Goal: Transaction & Acquisition: Purchase product/service

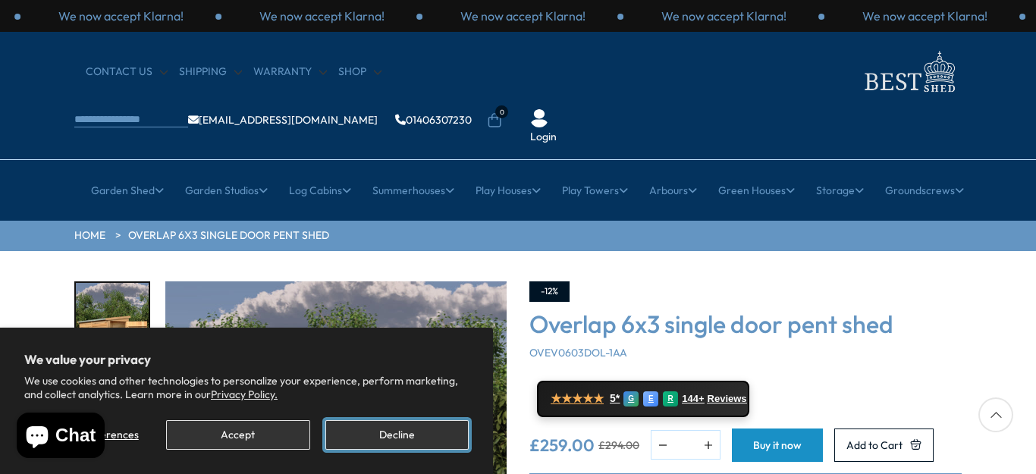
click at [395, 433] on button "Decline" at bounding box center [396, 435] width 143 height 30
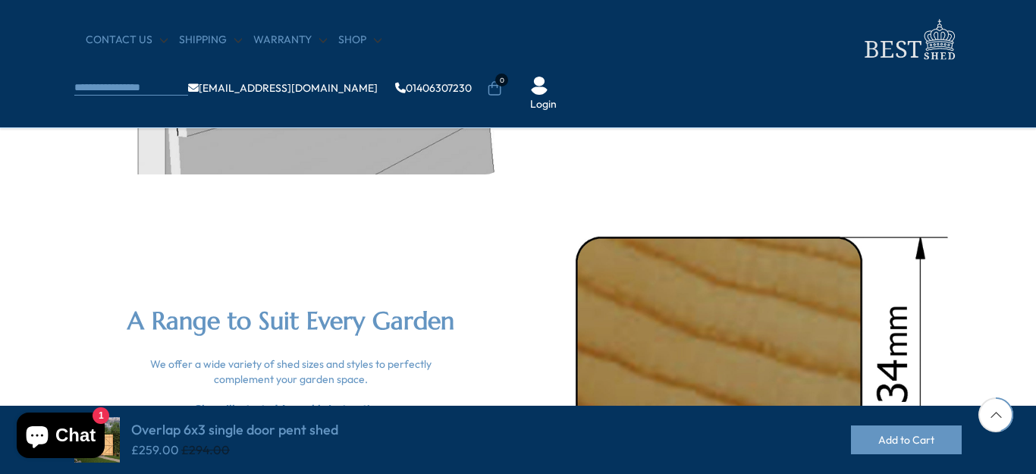
scroll to position [1657, 0]
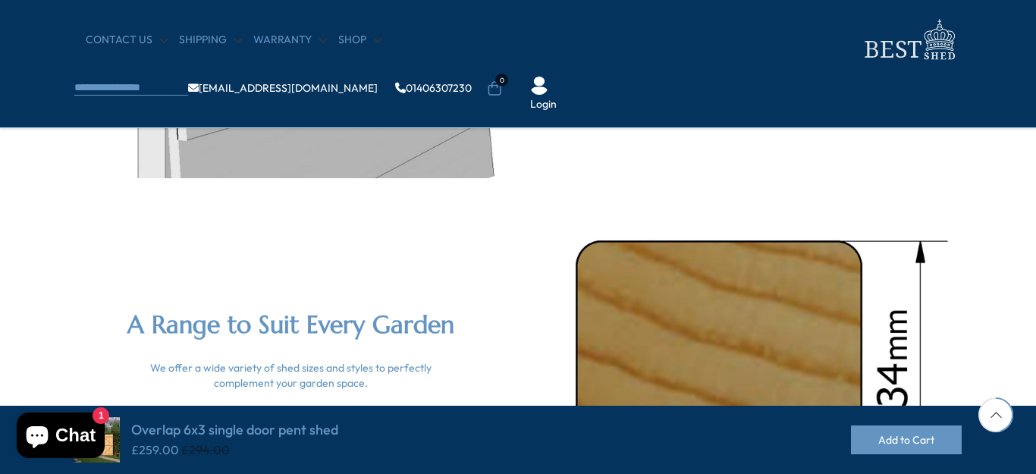
click at [995, 414] on div at bounding box center [996, 415] width 35 height 35
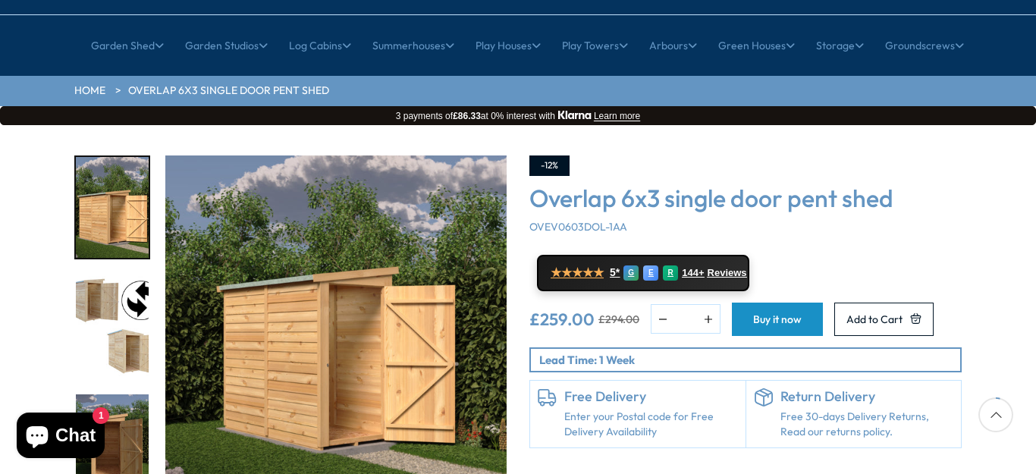
scroll to position [152, 0]
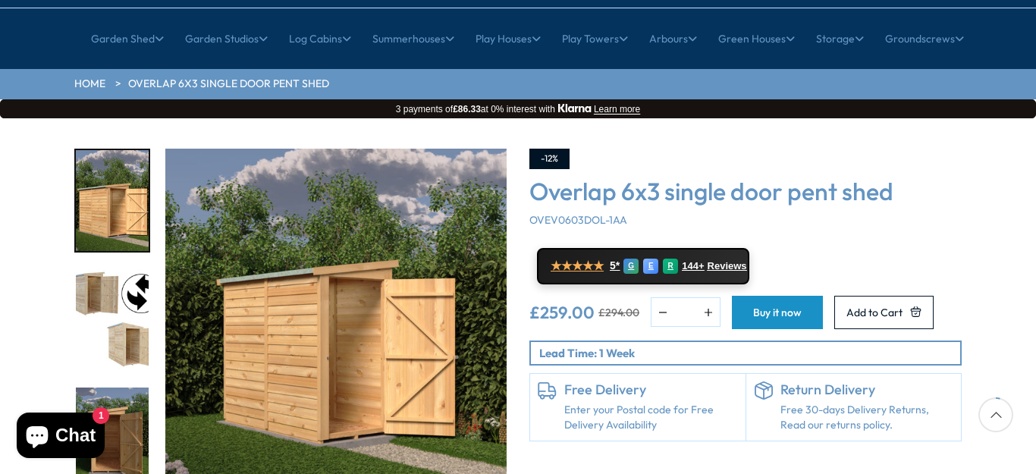
click at [105, 269] on img "2 / 12" at bounding box center [112, 319] width 73 height 101
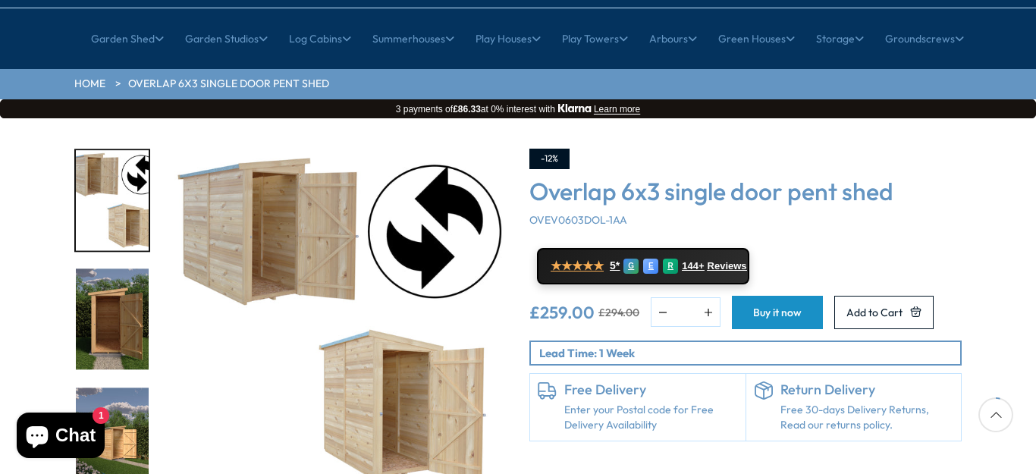
click at [112, 269] on img "3 / 12" at bounding box center [112, 319] width 73 height 101
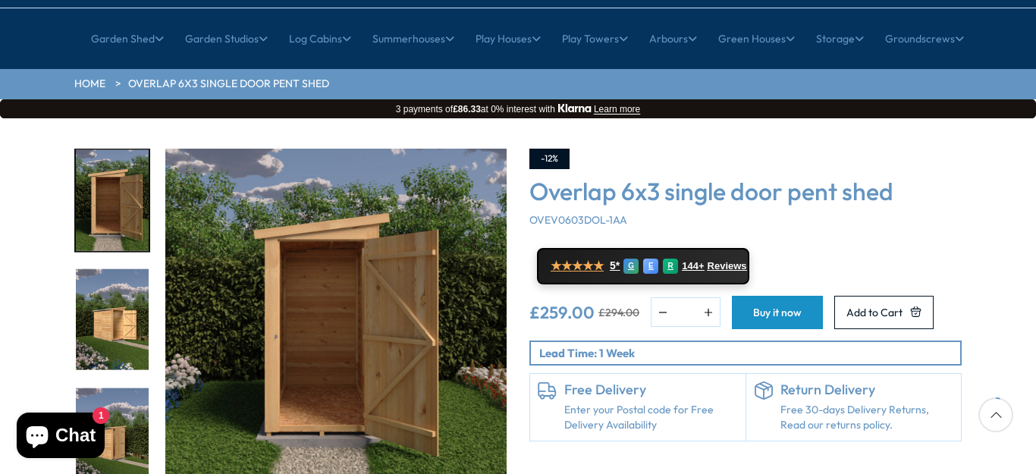
click at [113, 284] on img "4 / 12" at bounding box center [112, 319] width 73 height 101
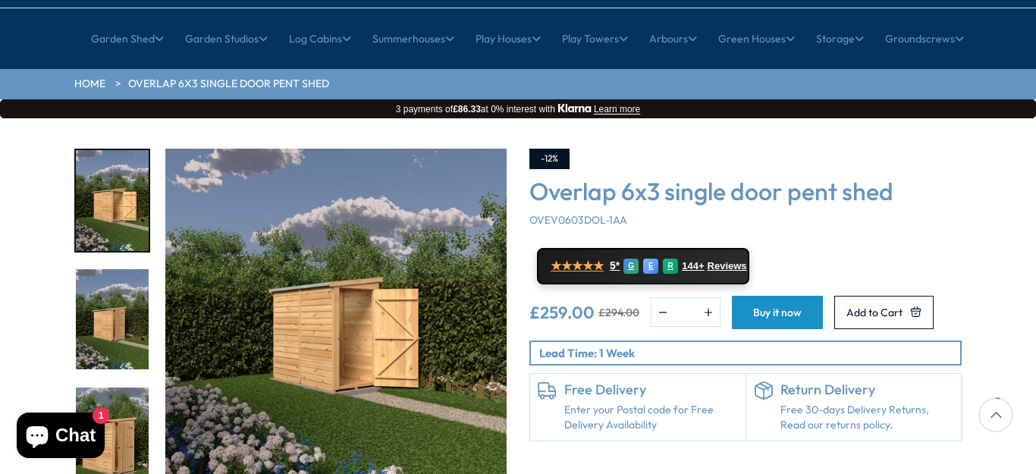
click at [116, 286] on img "5 / 12" at bounding box center [112, 319] width 73 height 101
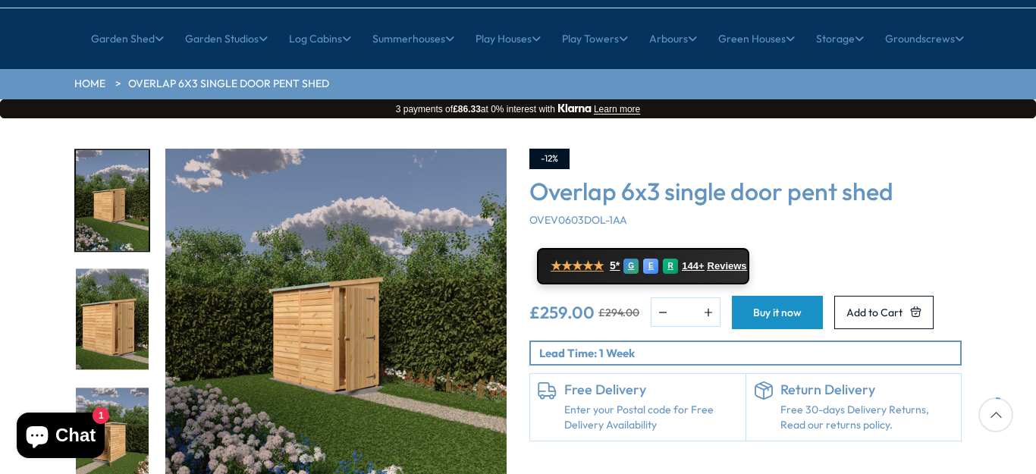
click at [110, 297] on img "6 / 12" at bounding box center [112, 319] width 73 height 101
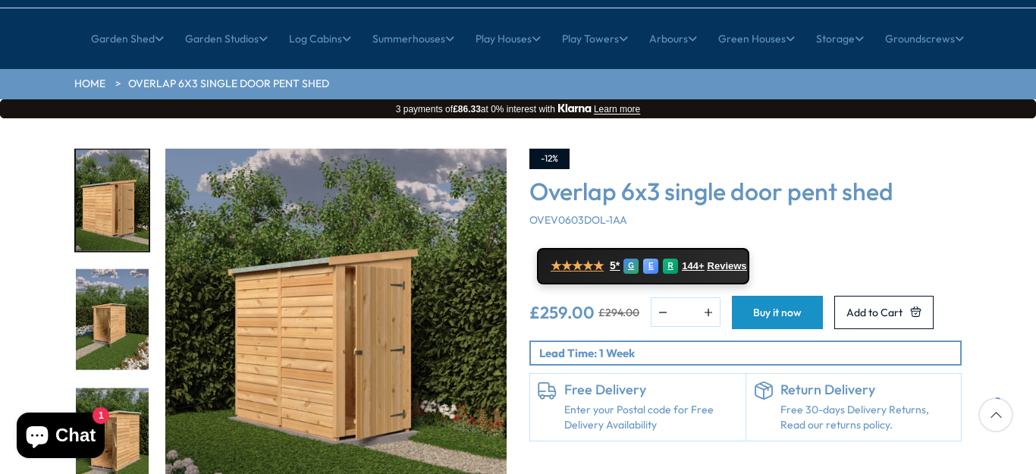
click at [108, 278] on img "7 / 12" at bounding box center [112, 319] width 73 height 101
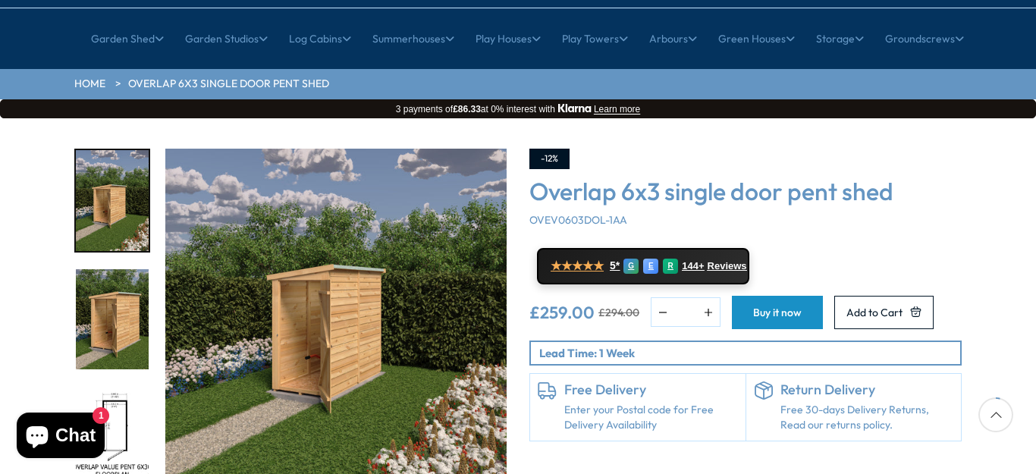
click at [112, 289] on img "8 / 12" at bounding box center [112, 319] width 73 height 101
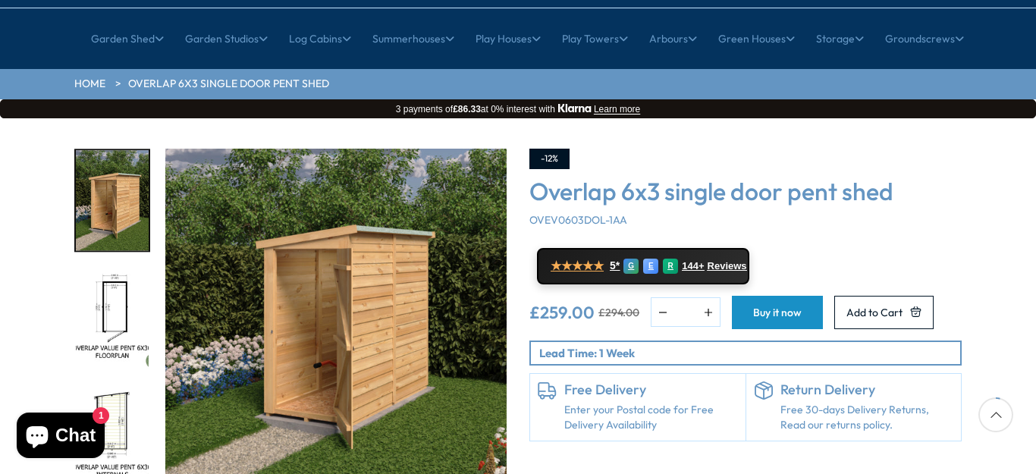
click at [113, 273] on img "9 / 12" at bounding box center [112, 319] width 73 height 101
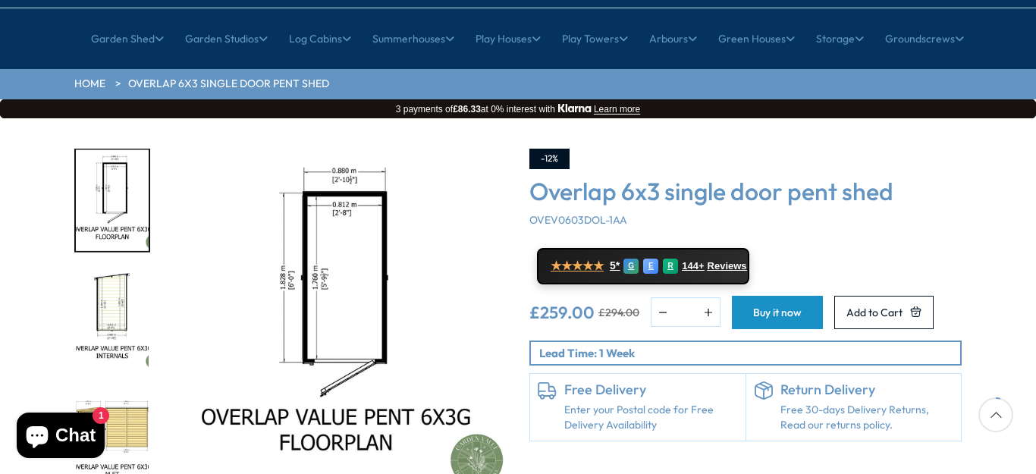
click at [114, 269] on img "10 / 12" at bounding box center [112, 319] width 73 height 101
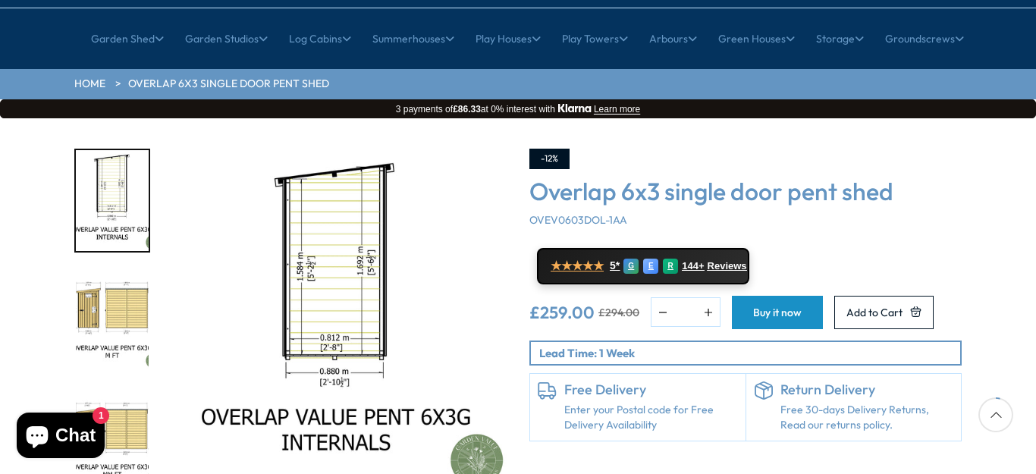
click at [112, 269] on img "11 / 12" at bounding box center [112, 319] width 73 height 101
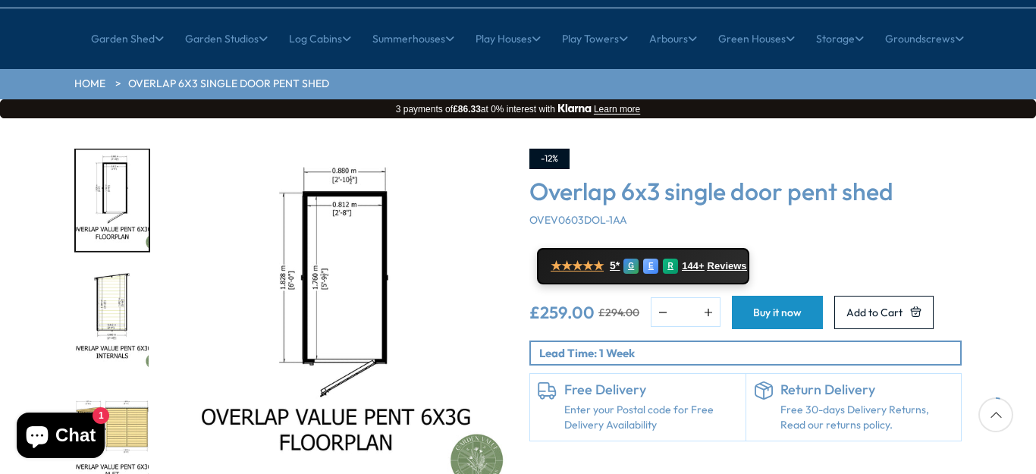
click at [128, 388] on img "11 / 12" at bounding box center [112, 438] width 73 height 101
click at [112, 269] on img "10 / 12" at bounding box center [112, 319] width 73 height 101
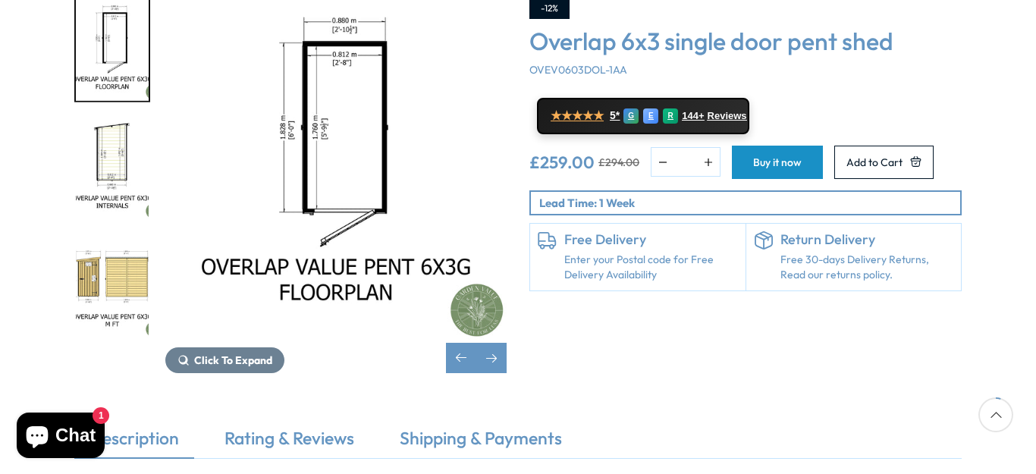
scroll to position [303, 0]
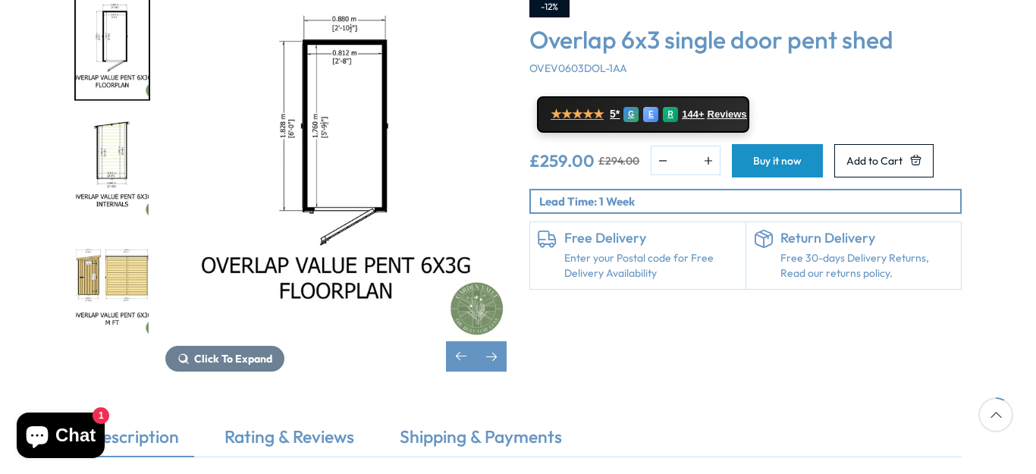
click at [115, 236] on img "11 / 12" at bounding box center [112, 286] width 73 height 101
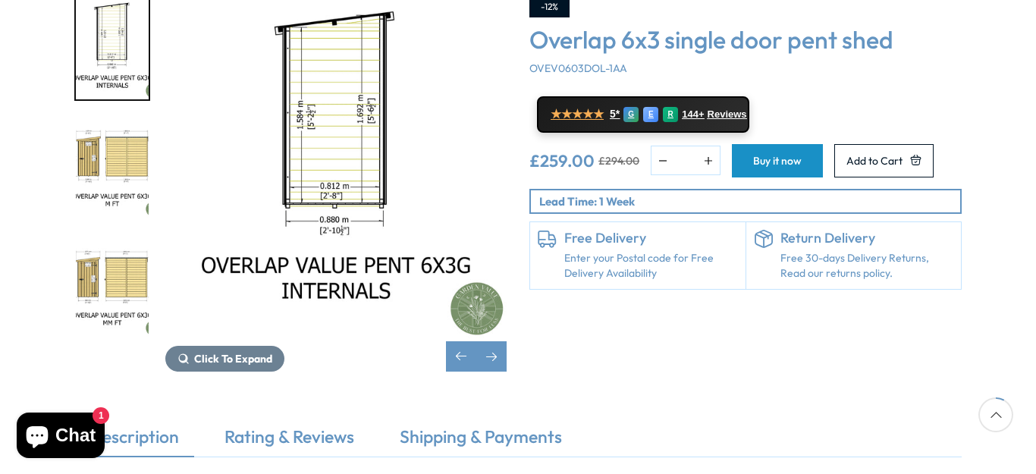
click at [115, 118] on img "11 / 12" at bounding box center [112, 168] width 73 height 101
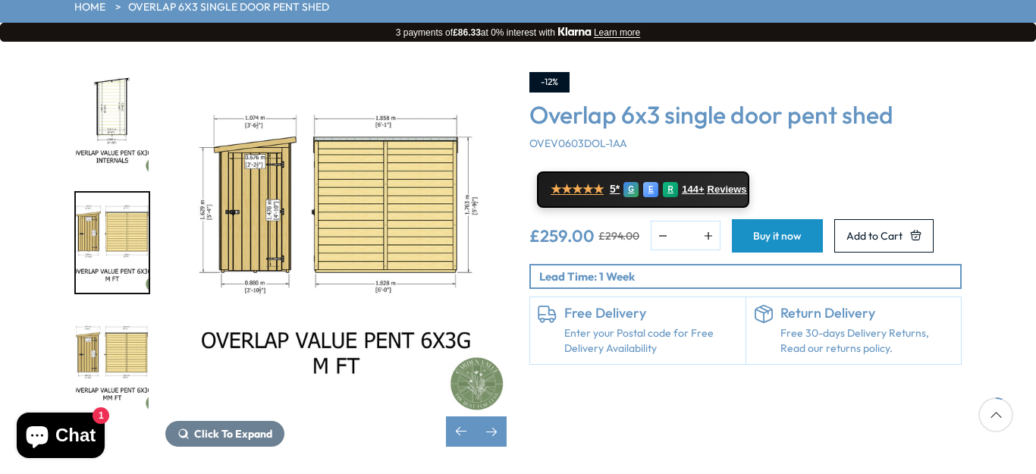
scroll to position [228, 0]
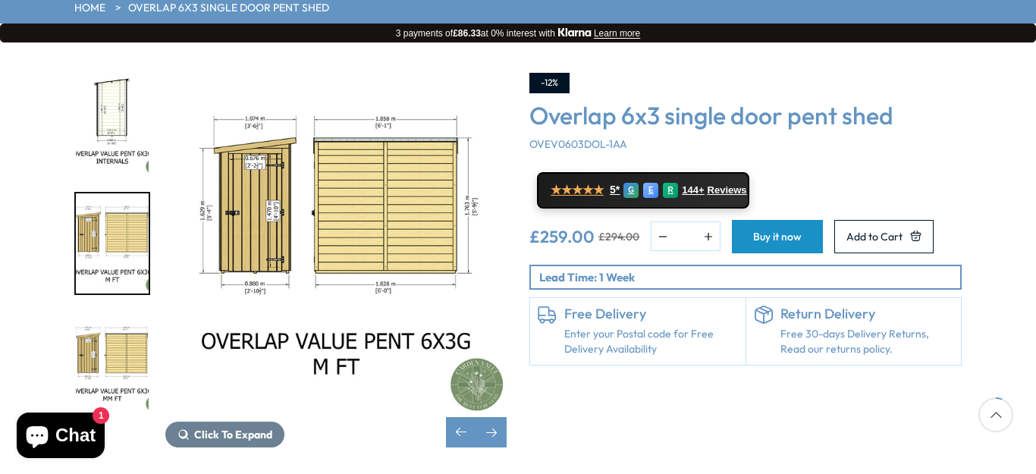
click at [121, 312] on img "12 / 12" at bounding box center [112, 362] width 73 height 101
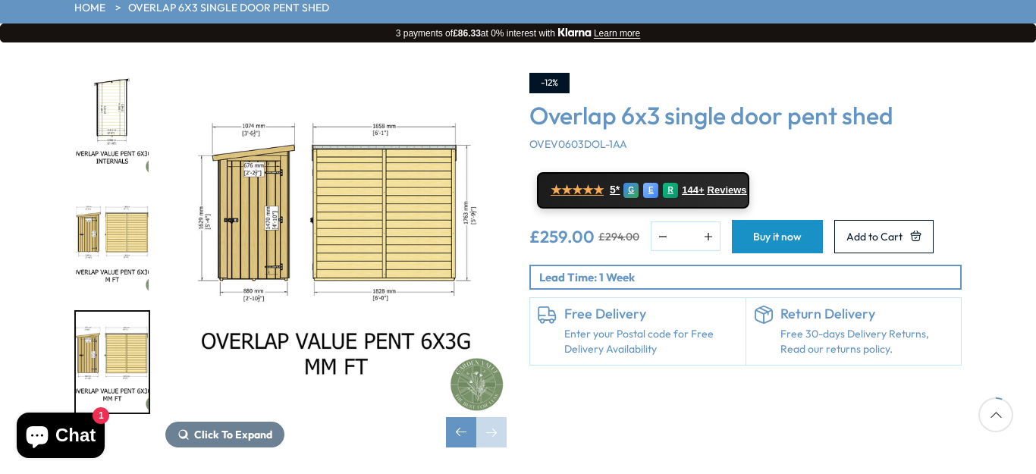
click at [105, 193] on img "11 / 12" at bounding box center [112, 243] width 73 height 101
click at [122, 193] on img "11 / 12" at bounding box center [112, 243] width 73 height 101
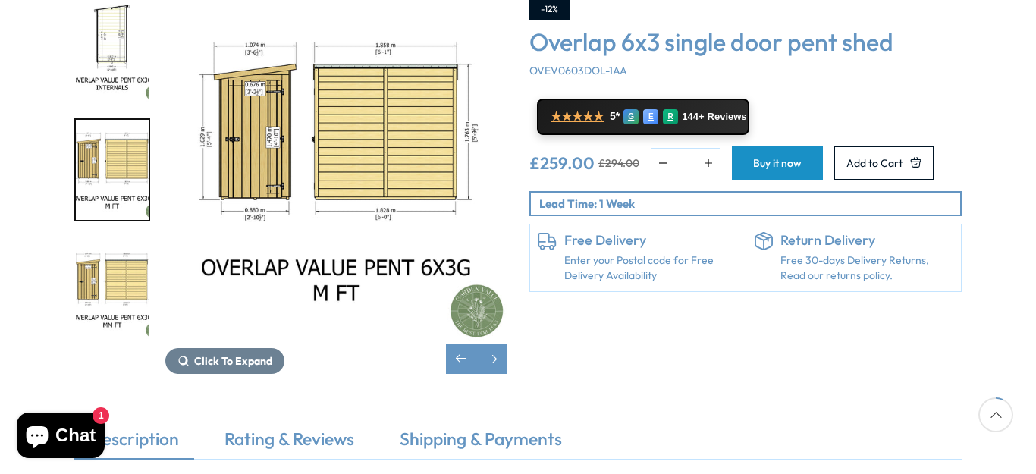
scroll to position [303, 0]
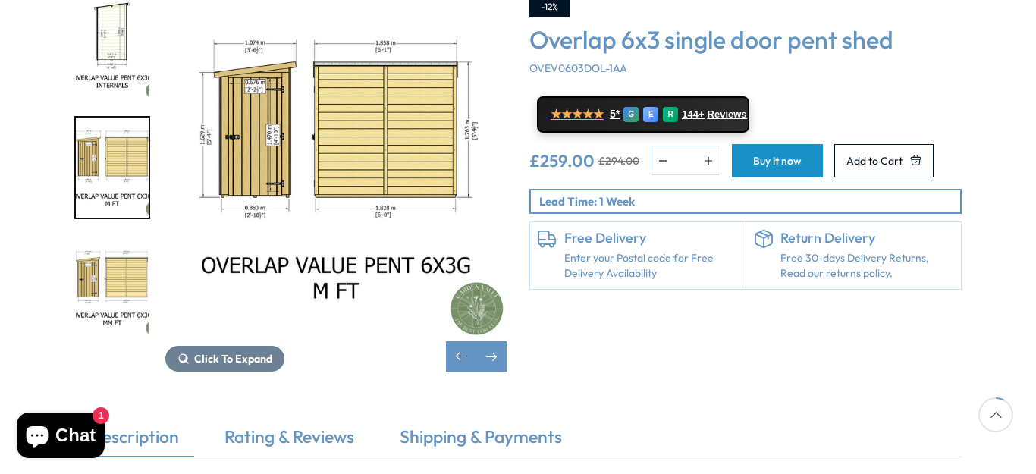
click at [373, 108] on img "11 / 12" at bounding box center [335, 167] width 341 height 341
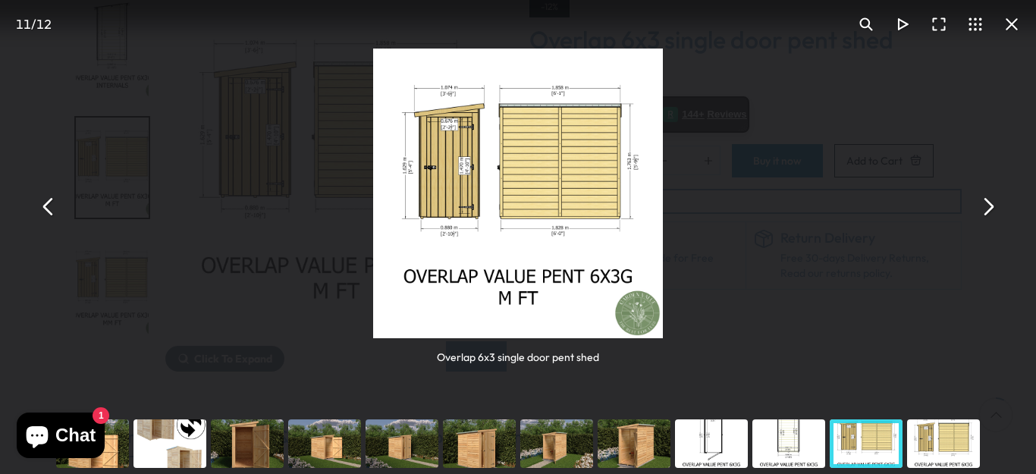
click at [1011, 24] on button "You can close this modal content with the ESC key" at bounding box center [1012, 24] width 36 height 36
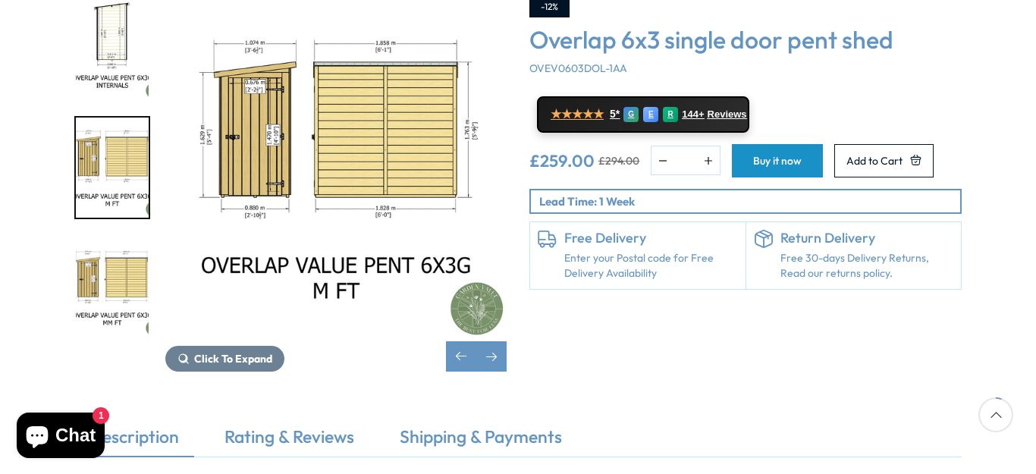
scroll to position [152, 0]
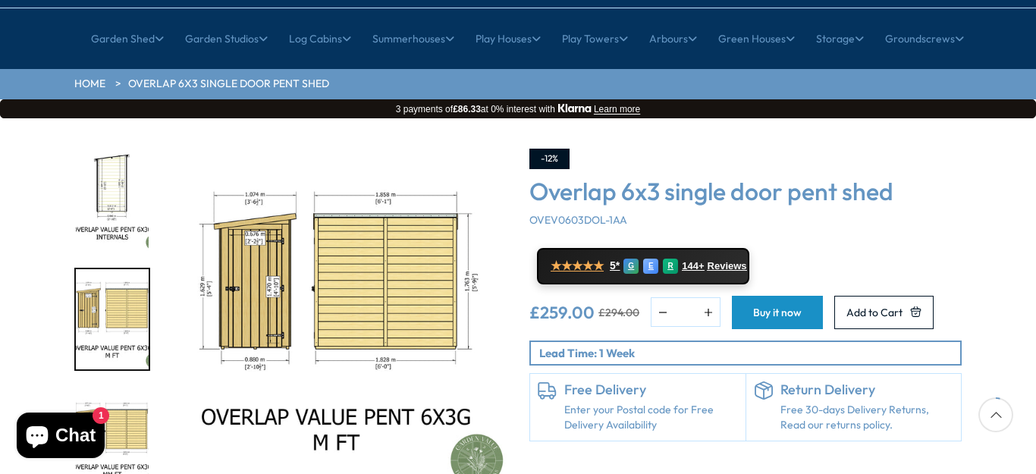
click at [110, 150] on img "10 / 12" at bounding box center [112, 200] width 73 height 101
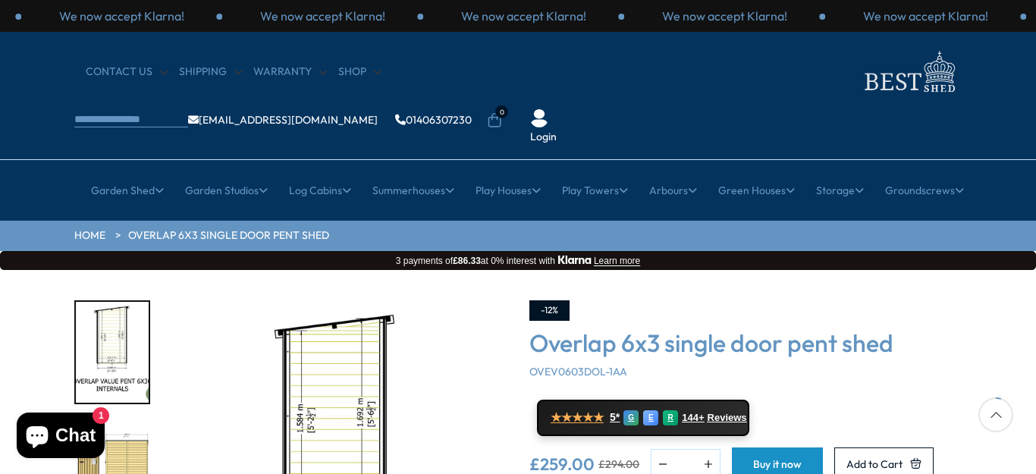
scroll to position [228, 0]
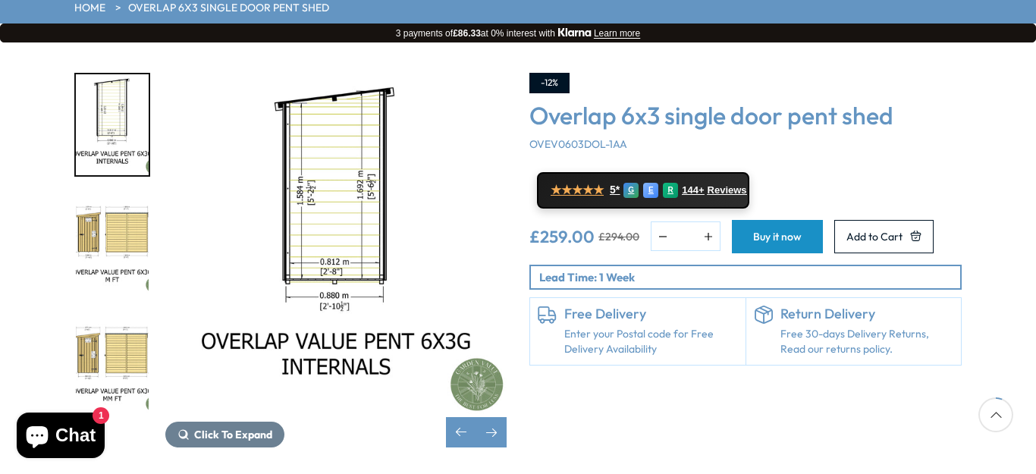
click at [121, 74] on img "10 / 12" at bounding box center [112, 124] width 73 height 101
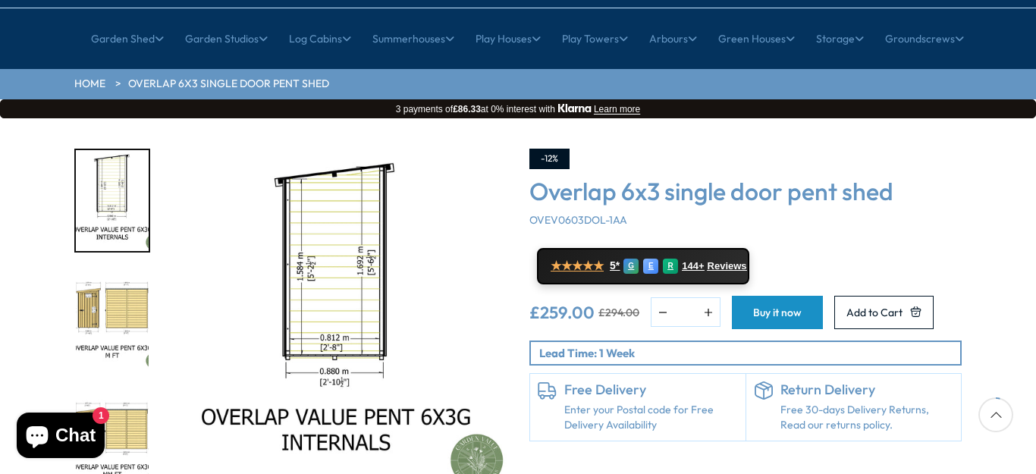
click at [118, 118] on div "Click To Expand Click To Expand Click To Expand Click To Expand Click To Expand…" at bounding box center [518, 347] width 1036 height 458
click at [119, 118] on div "Click To Expand Click To Expand Click To Expand Click To Expand Click To Expand…" at bounding box center [518, 347] width 1036 height 458
click at [115, 150] on img "10 / 12" at bounding box center [112, 200] width 73 height 101
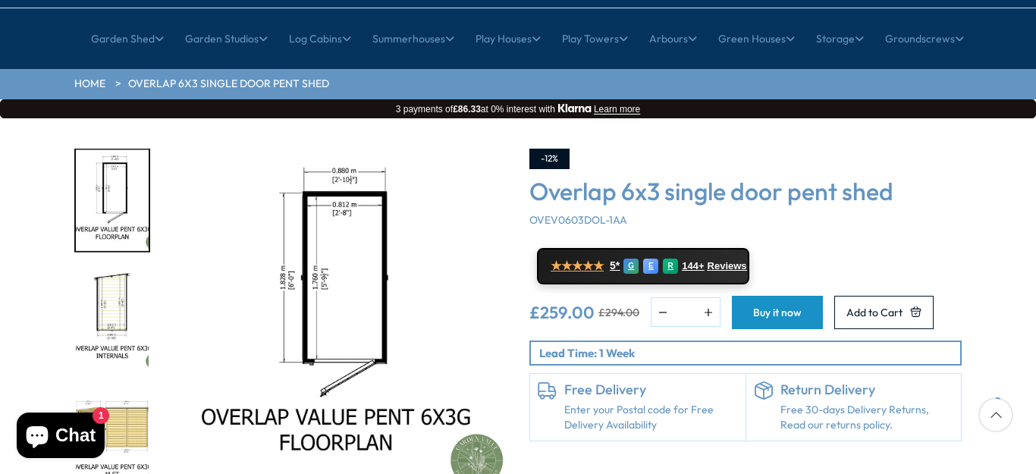
click at [119, 150] on img "9 / 12" at bounding box center [112, 200] width 73 height 101
click at [106, 118] on div "Click To Expand Click To Expand Click To Expand Click To Expand Click To Expand…" at bounding box center [518, 347] width 1036 height 458
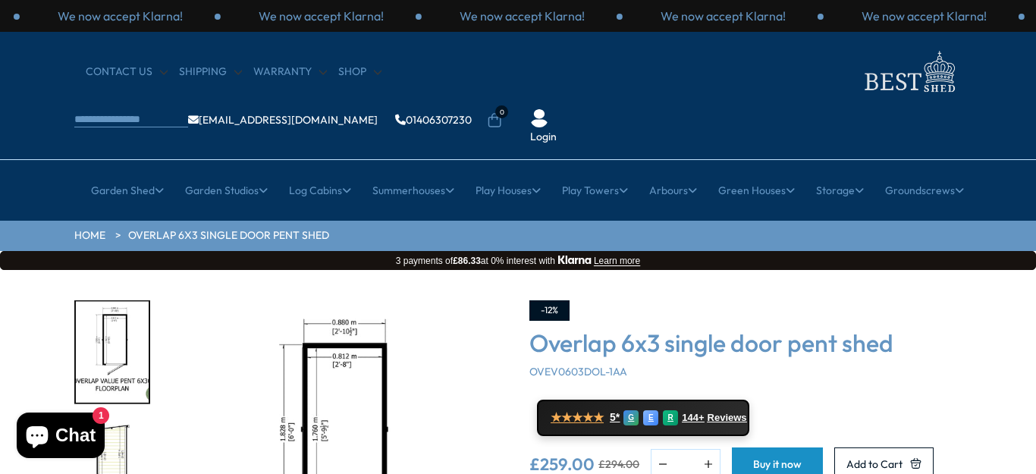
click at [119, 255] on p "3 payments of £86.33 at 0% interest with [GEOGRAPHIC_DATA] Learn more" at bounding box center [518, 260] width 1023 height 11
click at [145, 302] on img "9 / 12" at bounding box center [112, 352] width 73 height 101
click at [347, 354] on img "9 / 12" at bounding box center [335, 470] width 341 height 341
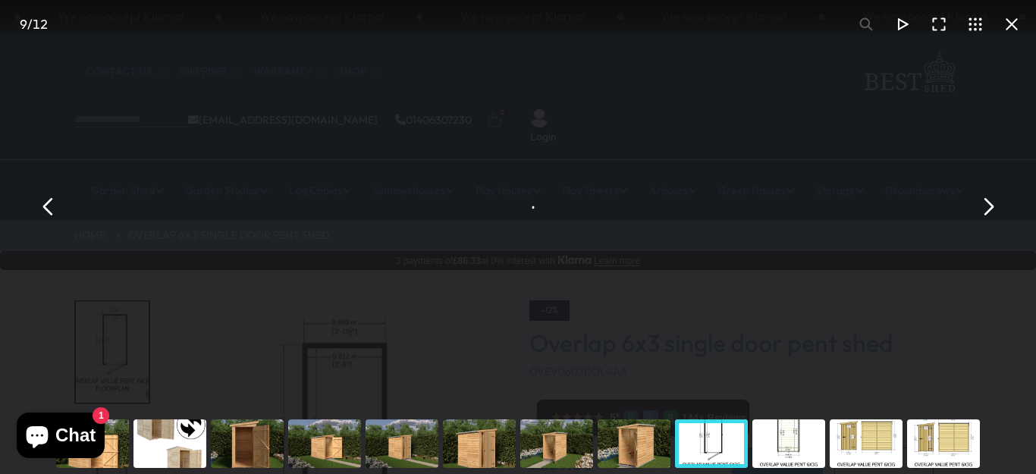
click at [124, 299] on div "Overlap 6x3 single door pent shed" at bounding box center [518, 207] width 1036 height 414
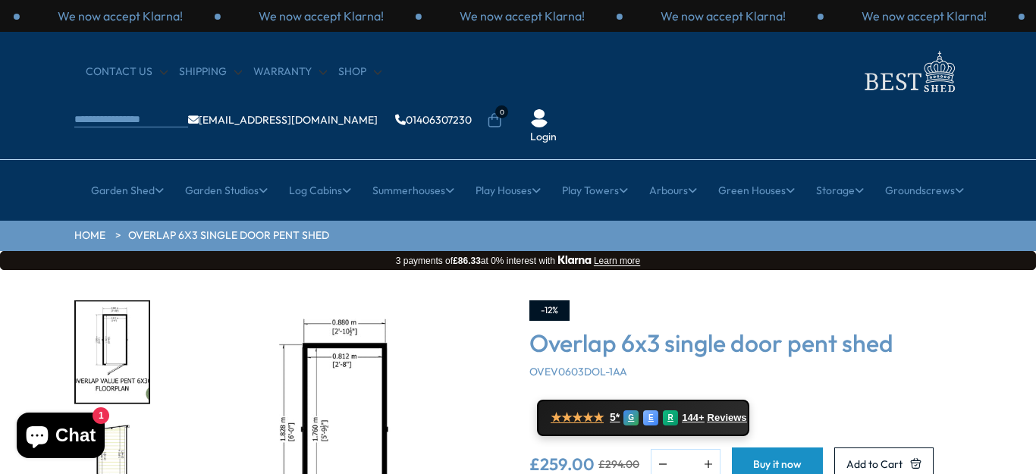
click at [341, 325] on img "9 / 12" at bounding box center [335, 470] width 341 height 341
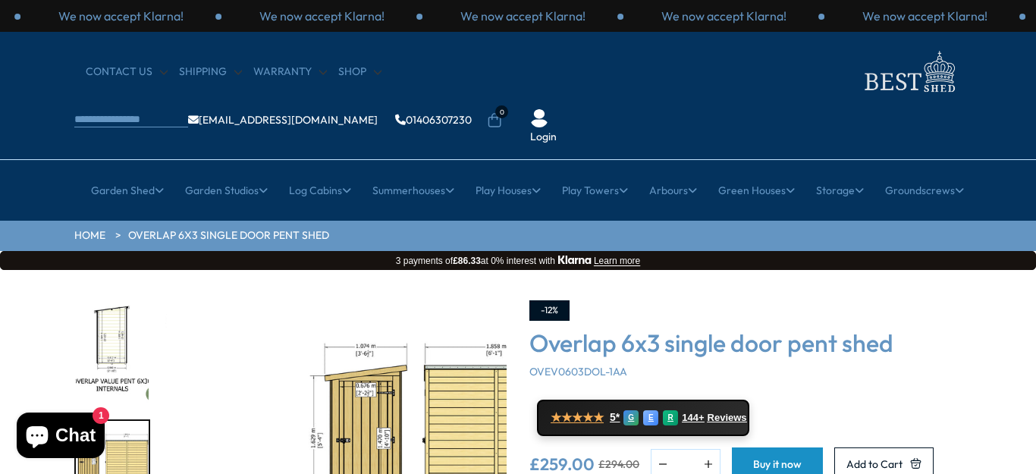
click at [468, 372] on img "11 / 12" at bounding box center [446, 470] width 341 height 341
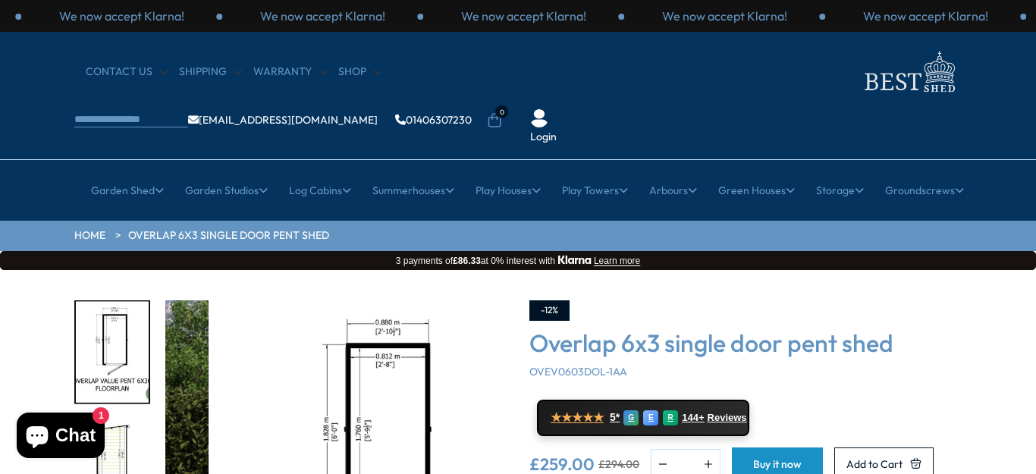
click at [480, 356] on img "9 / 12" at bounding box center [379, 470] width 341 height 341
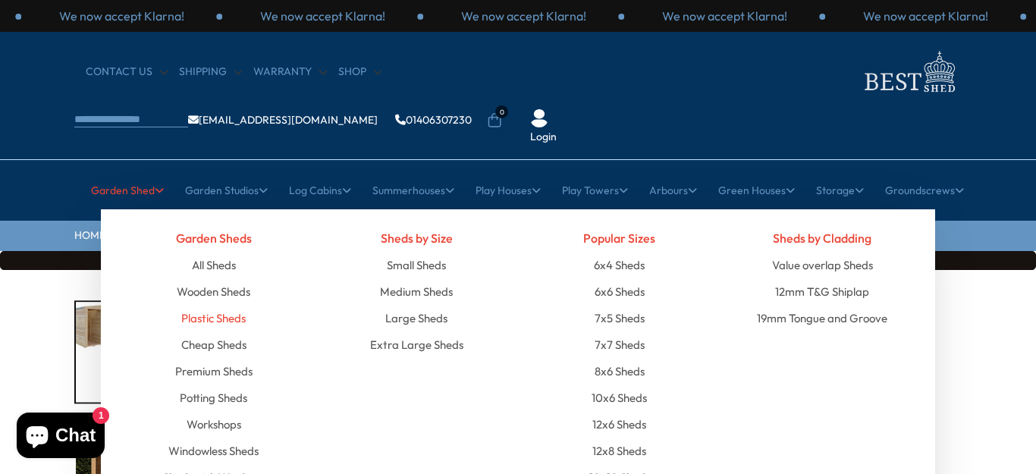
click at [217, 305] on link "Plastic Sheds" at bounding box center [213, 318] width 64 height 27
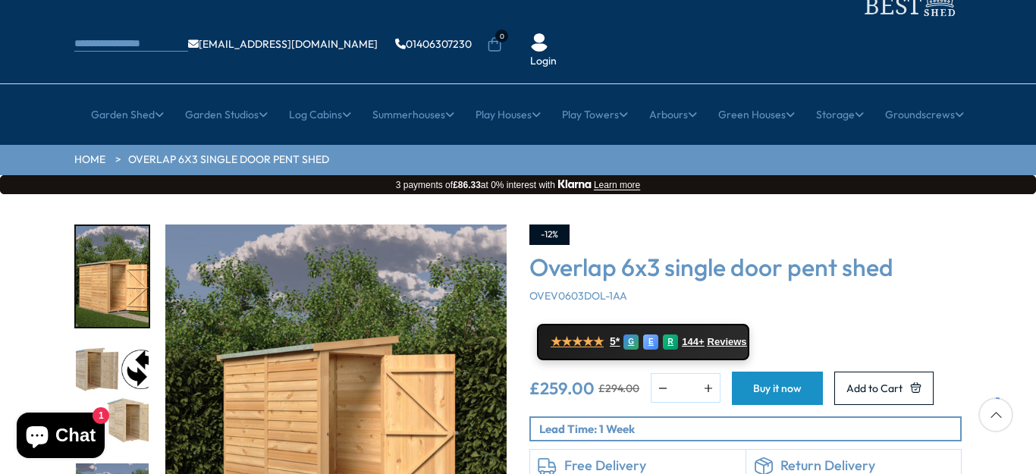
scroll to position [228, 0]
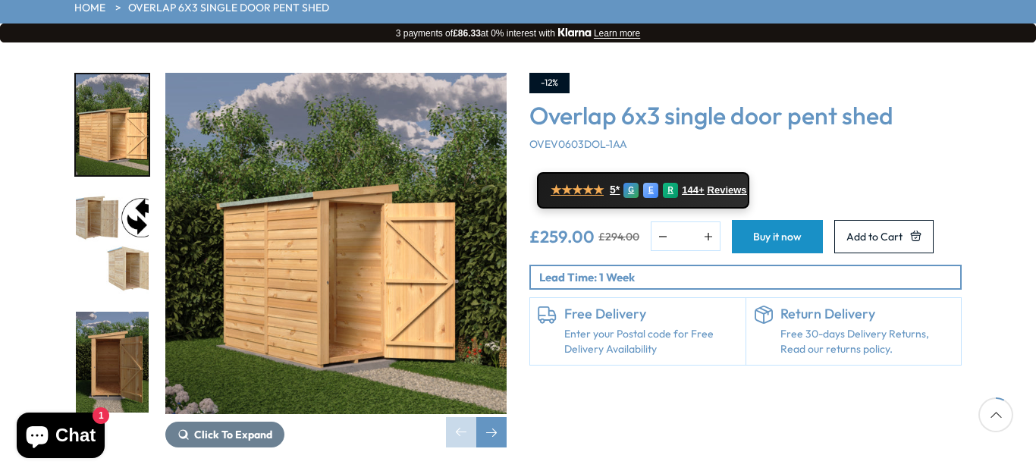
click at [596, 327] on link "Enter your Postal code for Free Delivery Availability" at bounding box center [651, 342] width 174 height 30
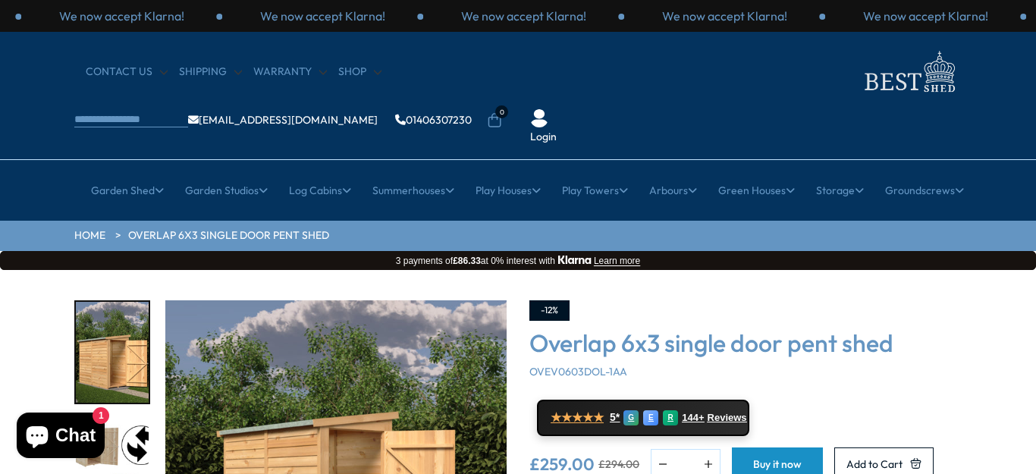
scroll to position [228, 0]
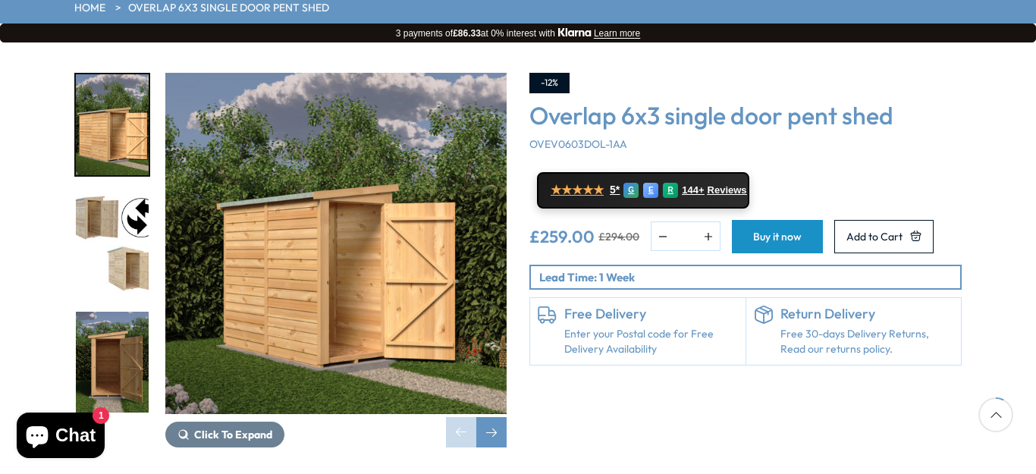
click at [601, 327] on link "Enter your Postal code for Free Delivery Availability" at bounding box center [651, 342] width 174 height 30
